Goal: Task Accomplishment & Management: Manage account settings

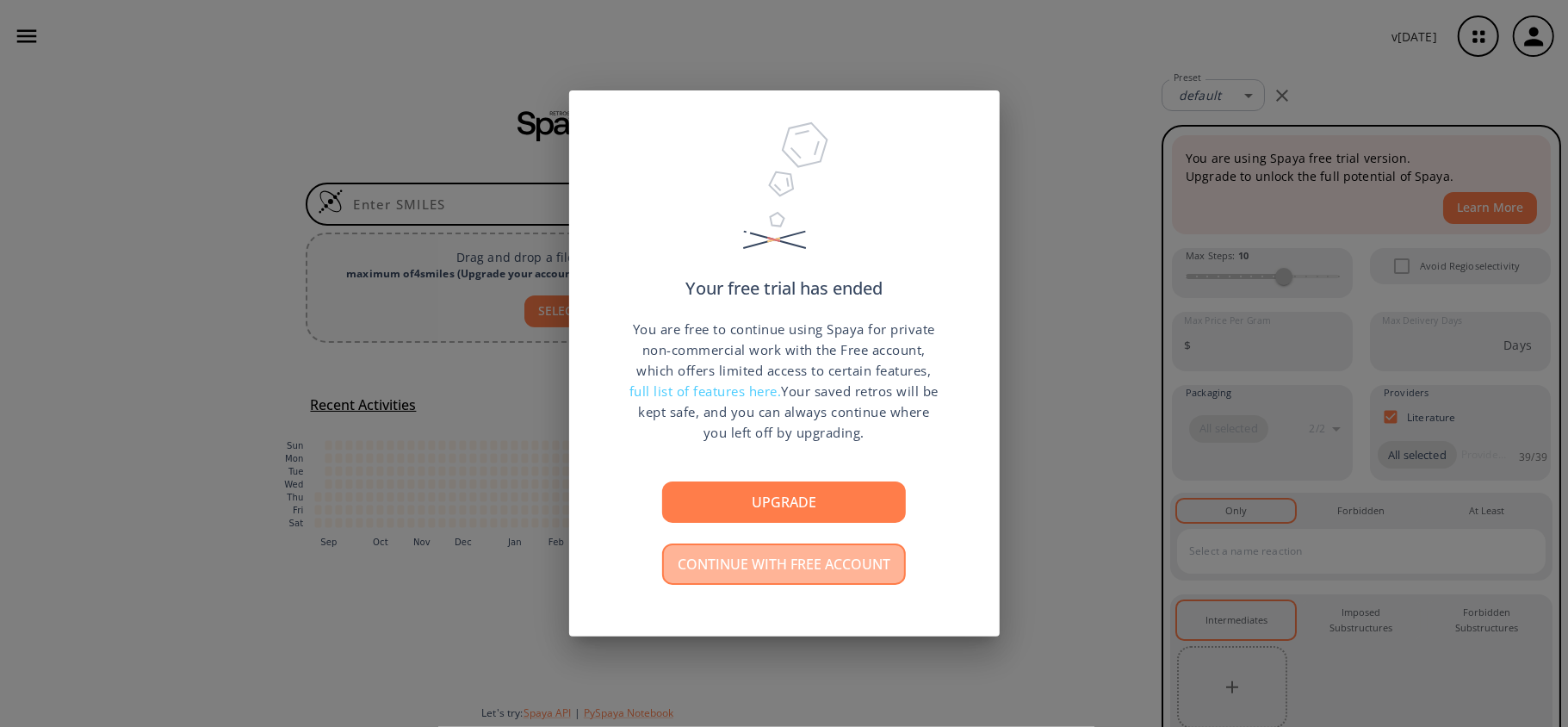
click at [813, 556] on button "Continue with free account" at bounding box center [784, 565] width 244 height 42
click at [794, 566] on button "Continue with free account" at bounding box center [784, 565] width 244 height 42
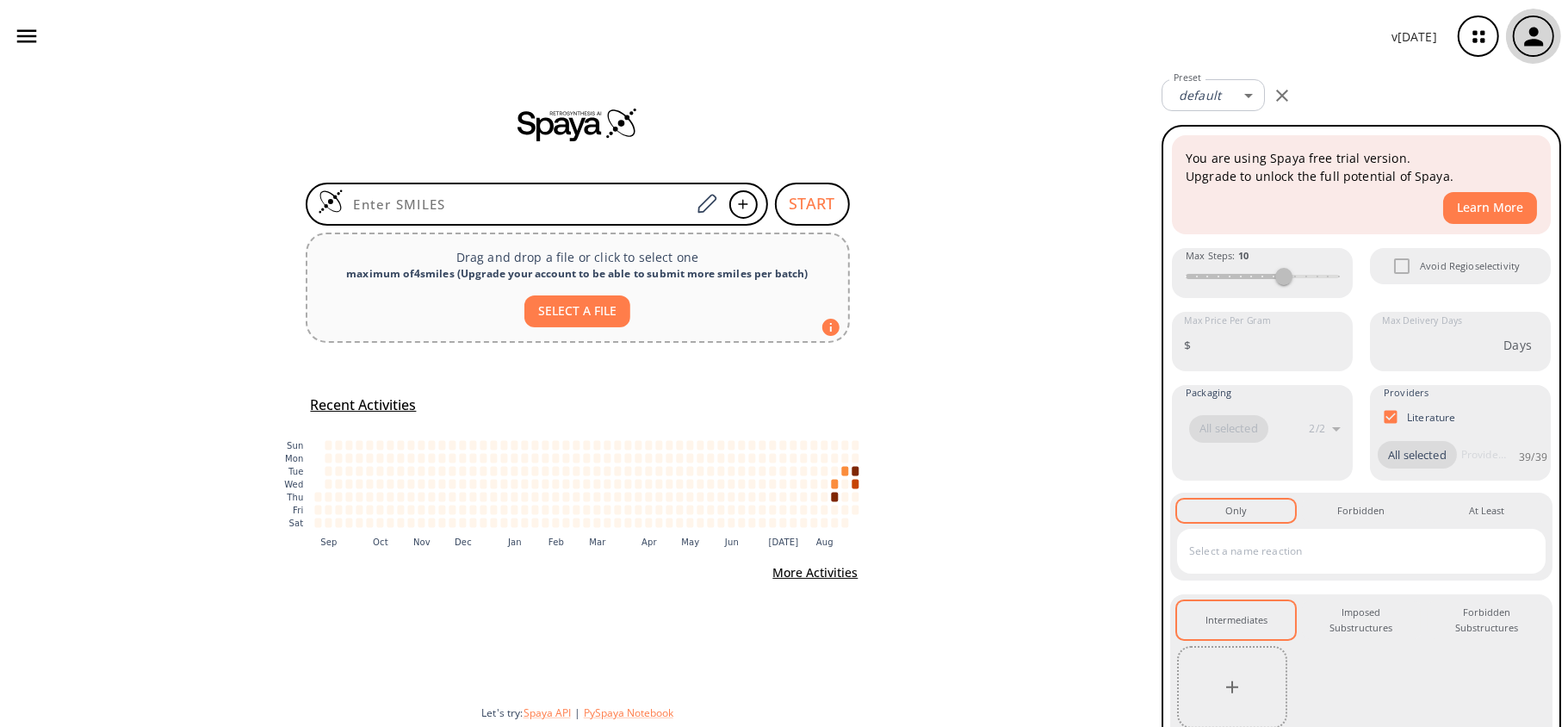
click at [1518, 35] on div "button" at bounding box center [1534, 36] width 38 height 38
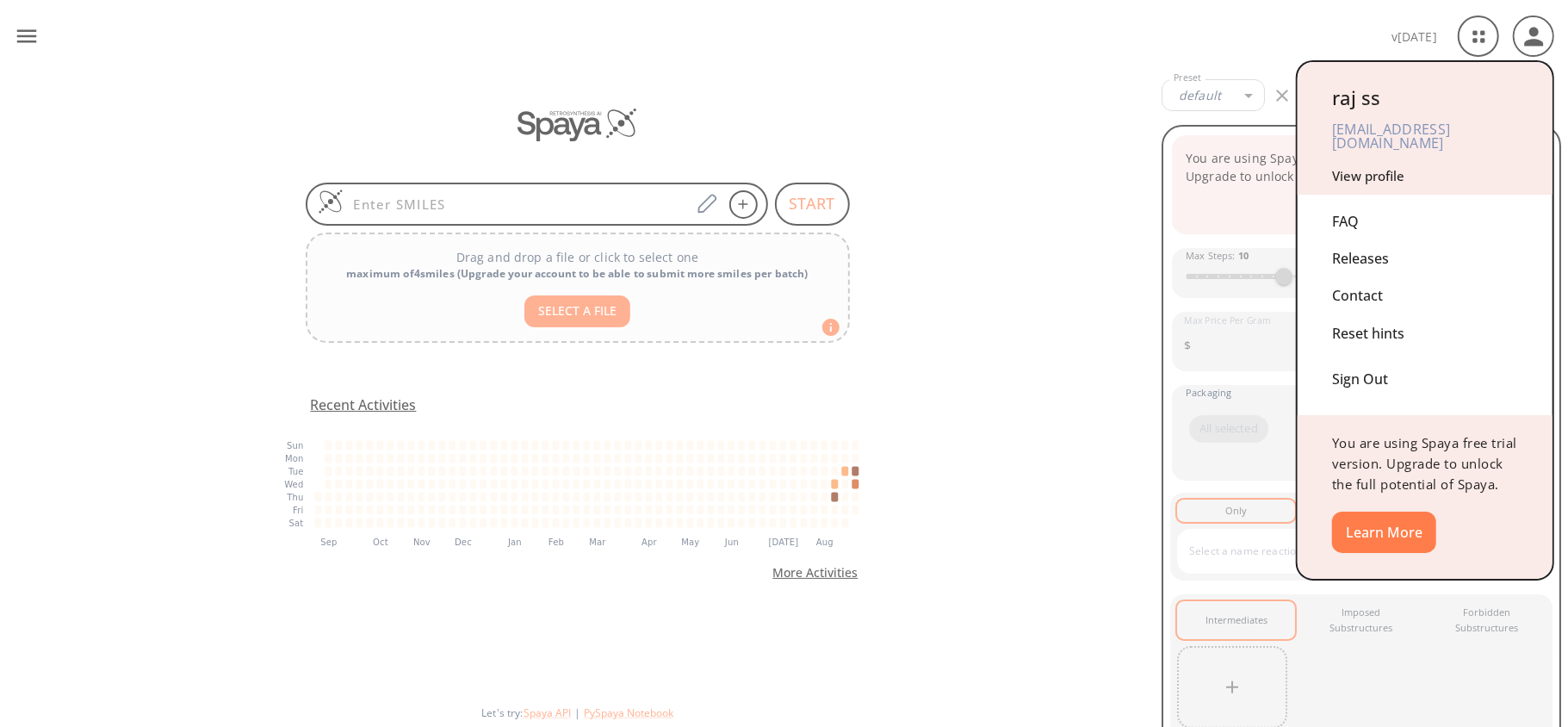
click at [1380, 366] on div "Sign Out" at bounding box center [1425, 375] width 186 height 45
